Goal: Information Seeking & Learning: Stay updated

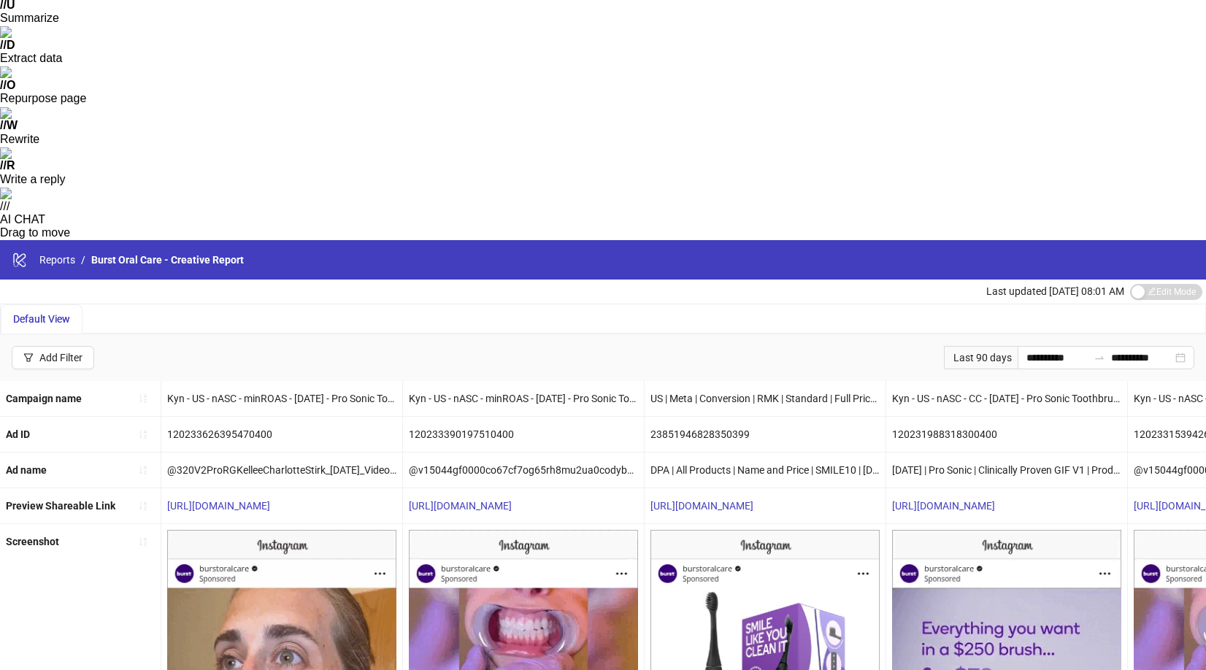
scroll to position [243, 0]
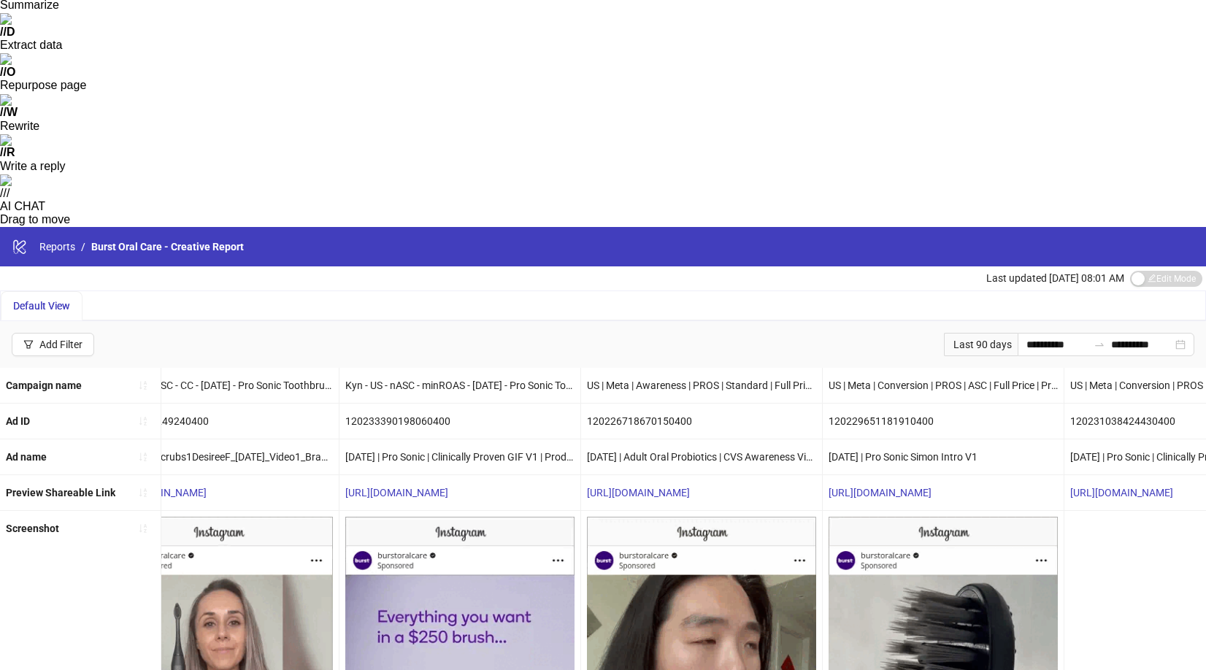
scroll to position [0, 0]
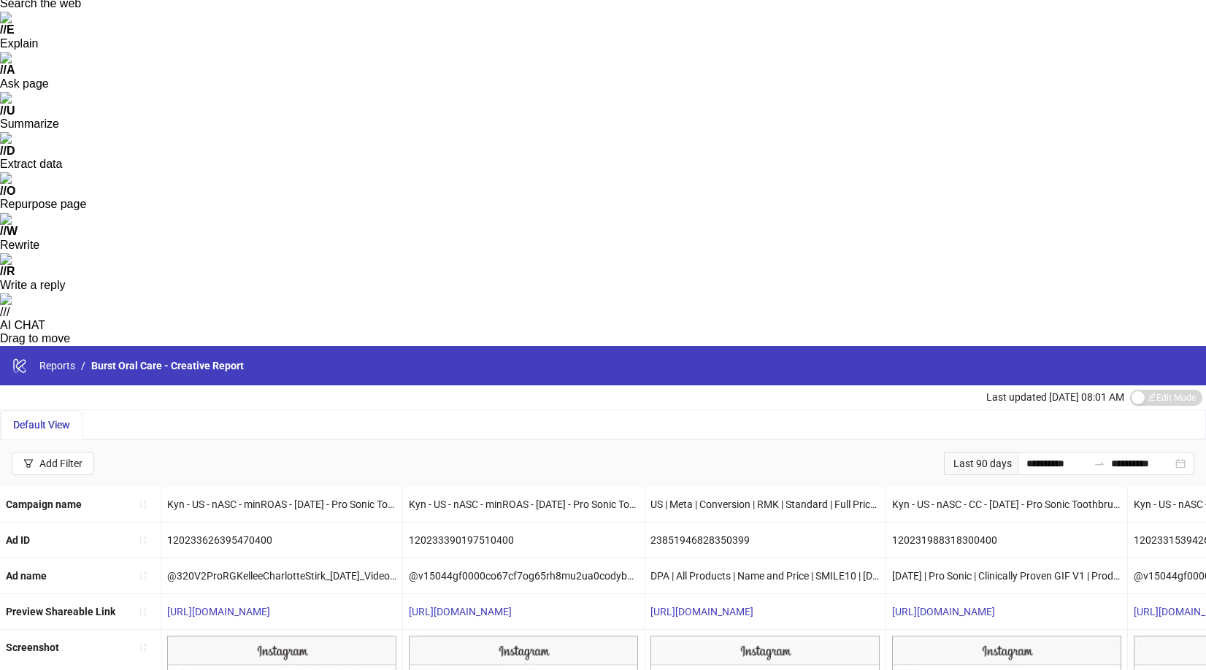
scroll to position [126, 0]
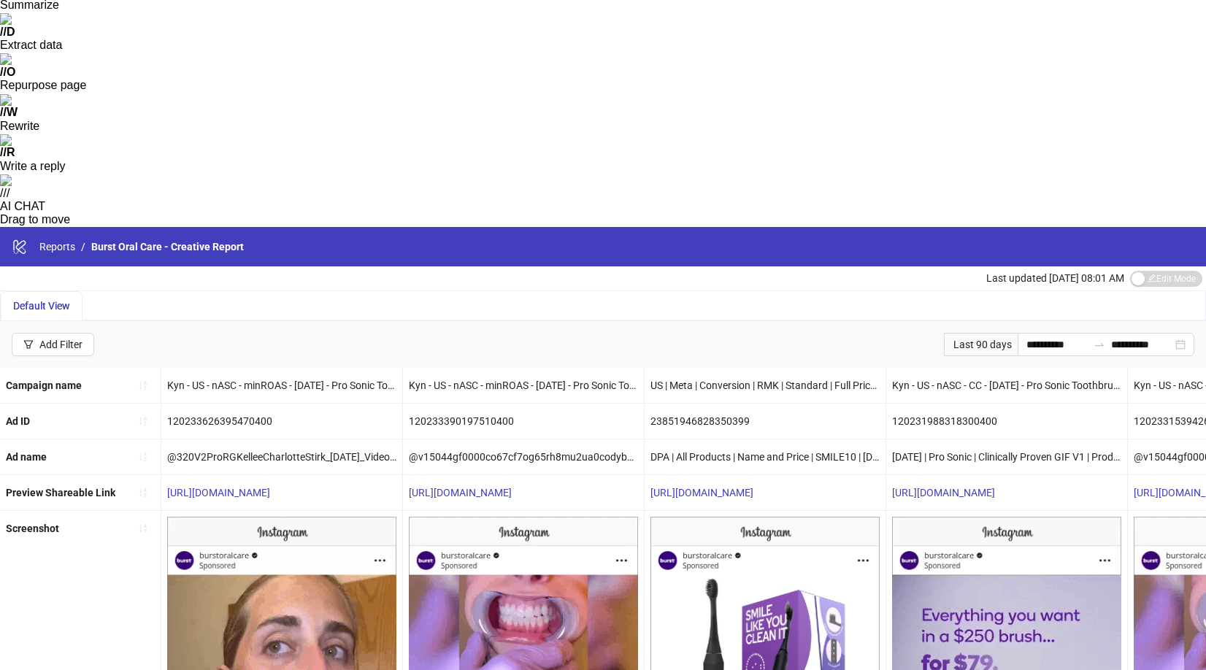
scroll to position [242, 0]
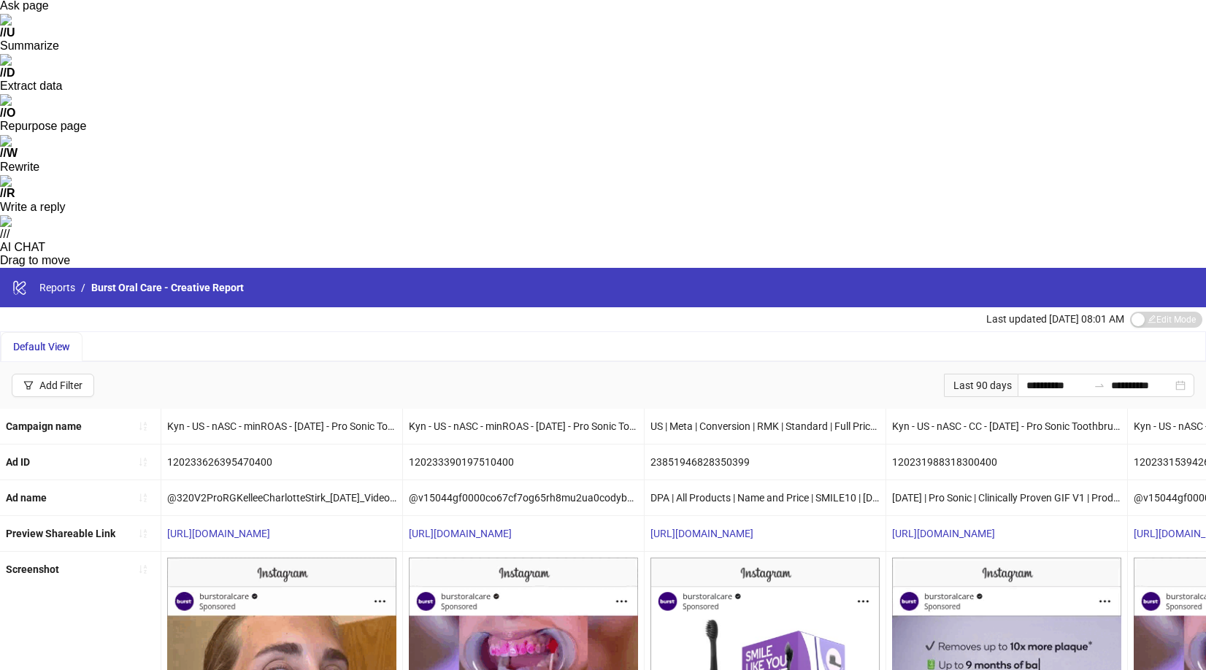
scroll to position [154, 0]
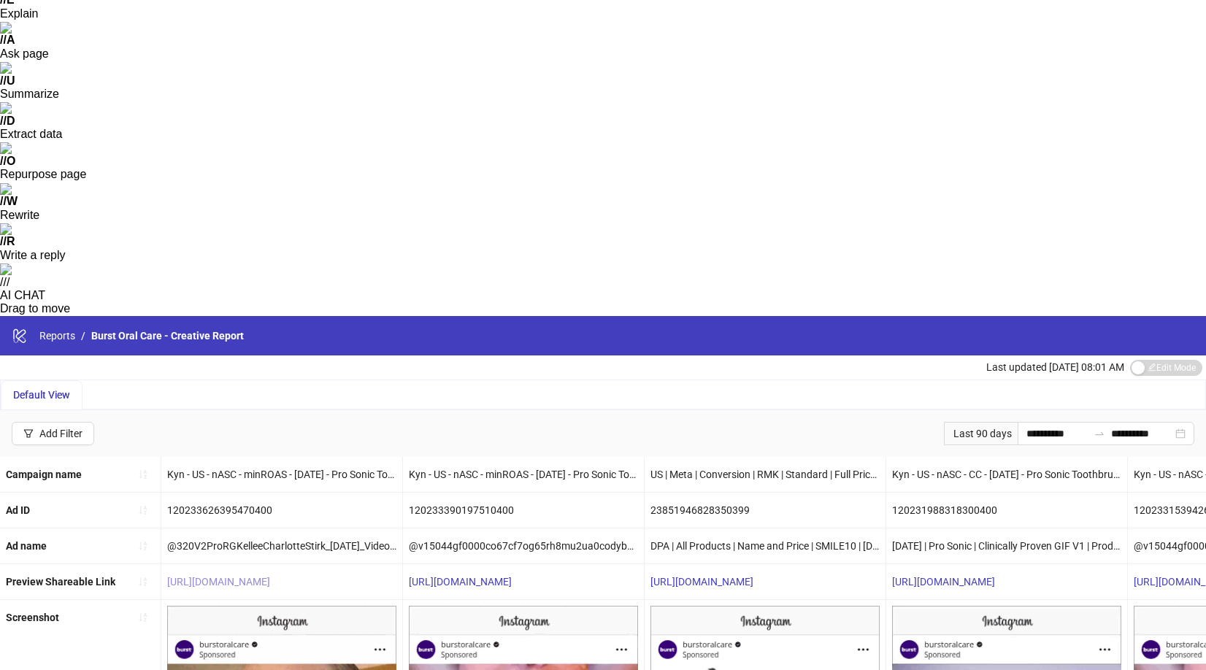
click at [270, 576] on link "[URL][DOMAIN_NAME]" at bounding box center [218, 582] width 103 height 12
click at [483, 576] on link "[URL][DOMAIN_NAME]" at bounding box center [460, 582] width 103 height 12
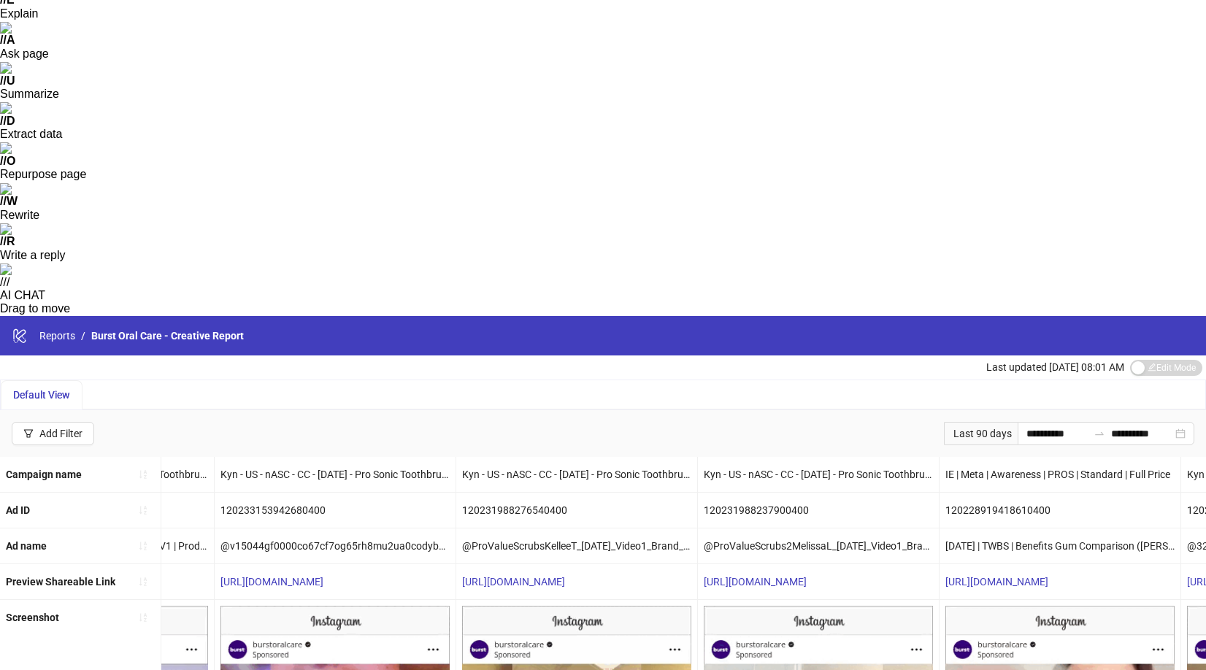
scroll to position [0, 911]
click at [564, 564] on div "[URL][DOMAIN_NAME]" at bounding box center [579, 581] width 241 height 35
click at [567, 576] on link "[URL][DOMAIN_NAME]" at bounding box center [515, 582] width 103 height 12
